Goal: Task Accomplishment & Management: Use online tool/utility

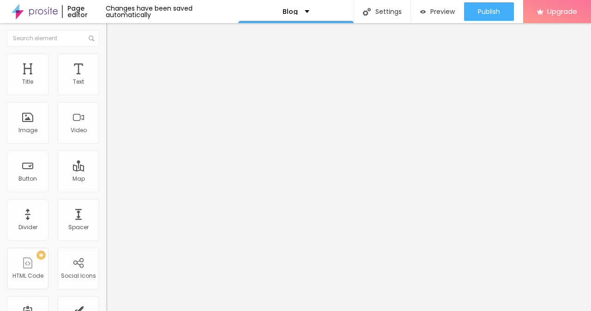
click at [113, 31] on img "button" at bounding box center [116, 33] width 7 height 7
click at [113, 33] on div "Edit Text" at bounding box center [134, 33] width 42 height 7
click at [113, 32] on img "button" at bounding box center [116, 33] width 7 height 7
click at [113, 34] on div "Edit Text" at bounding box center [134, 33] width 42 height 7
click at [113, 34] on img "button" at bounding box center [116, 33] width 7 height 7
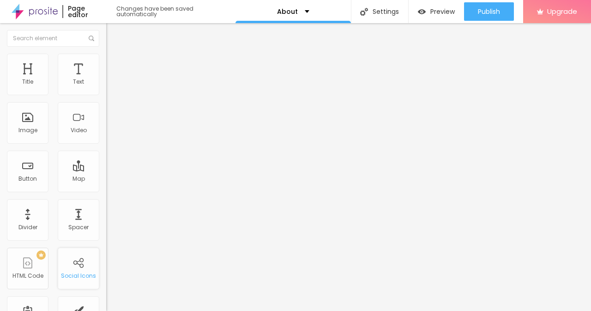
scroll to position [185, 0]
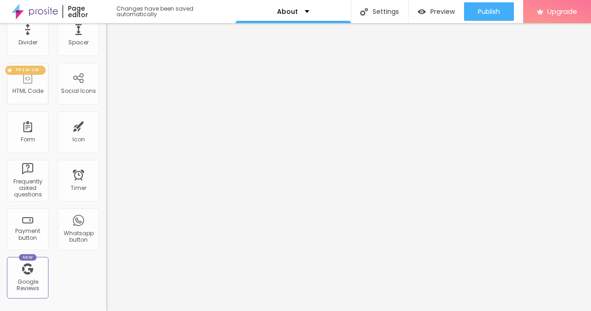
click at [26, 84] on div "PREMIUM HTML Code" at bounding box center [28, 84] width 42 height 42
drag, startPoint x: 34, startPoint y: 86, endPoint x: 74, endPoint y: 92, distance: 40.2
click at [74, 92] on div "Title Text Image Video Button Map Divider Spacer PREMIUM HTML Code Social Icons…" at bounding box center [53, 87] width 106 height 436
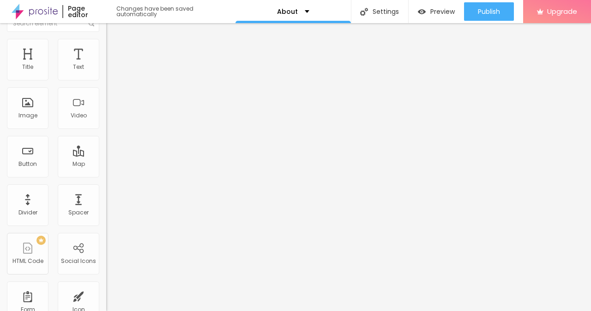
scroll to position [0, 0]
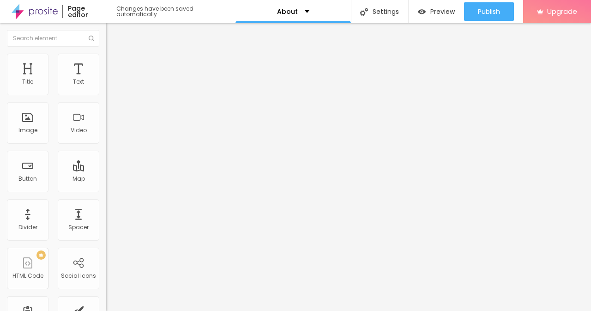
click at [106, 38] on button "Edit Text" at bounding box center [159, 33] width 106 height 21
click at [106, 24] on button "Edit Text" at bounding box center [159, 33] width 106 height 21
click at [106, 40] on button "Edit Text" at bounding box center [159, 33] width 106 height 21
click at [113, 36] on img "button" at bounding box center [116, 33] width 7 height 7
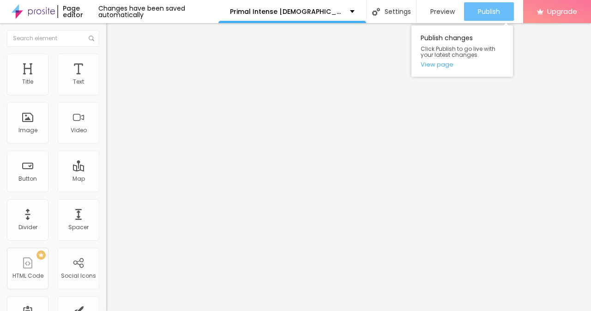
click at [499, 10] on span "Publish" at bounding box center [489, 11] width 22 height 7
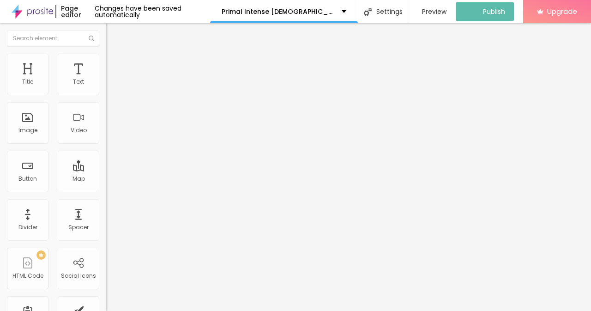
click at [33, 11] on img at bounding box center [33, 11] width 42 height 23
